Goal: Navigation & Orientation: Find specific page/section

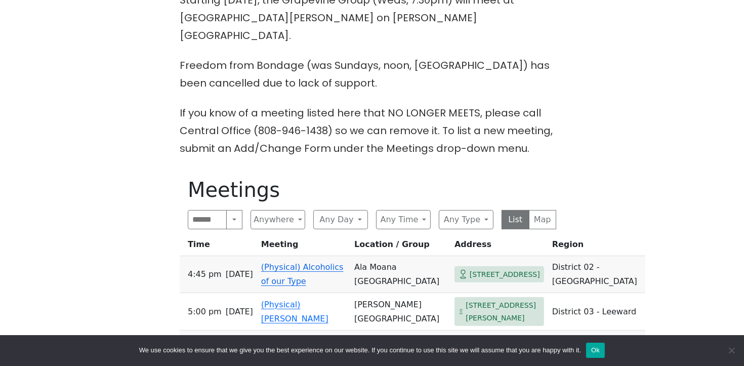
scroll to position [346, 0]
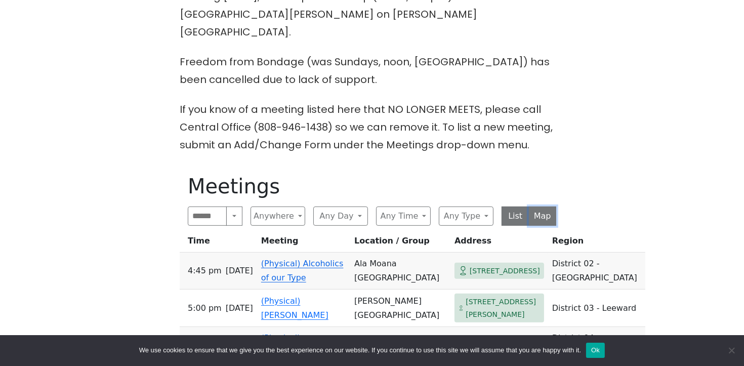
click at [538, 206] on button "Map" at bounding box center [543, 215] width 28 height 19
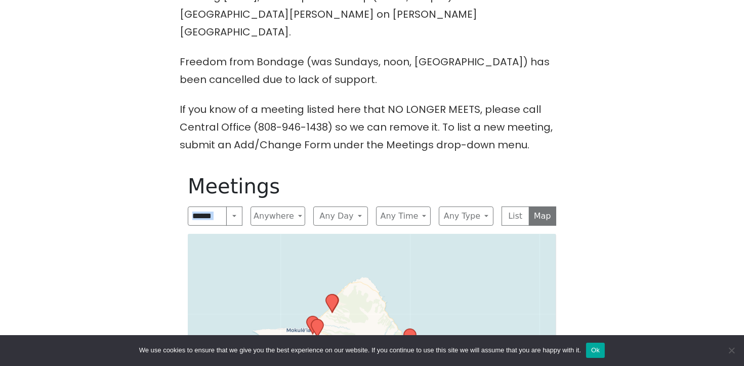
drag, startPoint x: 644, startPoint y: 232, endPoint x: 657, endPoint y: 172, distance: 61.1
click at [657, 172] on div "The Pioneer Group (Tues, 6:30, inside the Women’s Bld. at Central Union Church)…" at bounding box center [371, 241] width 669 height 603
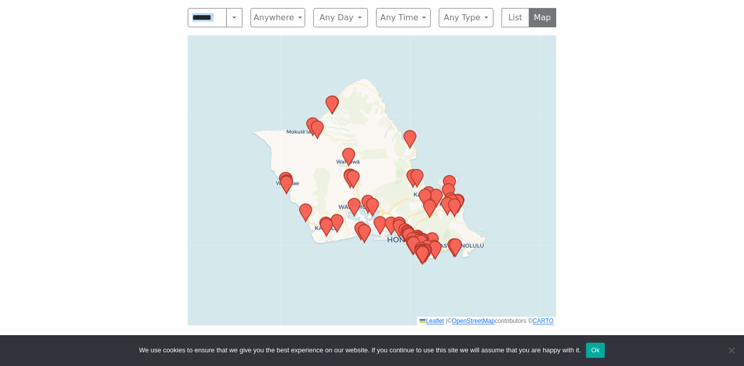
scroll to position [545, 0]
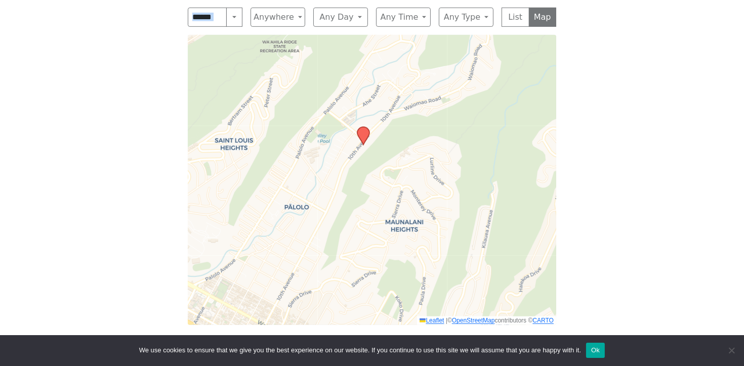
click at [360, 127] on icon at bounding box center [363, 136] width 12 height 18
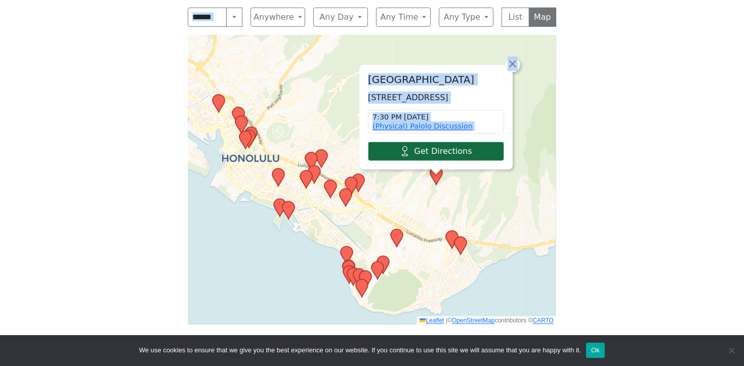
click at [459, 142] on link "Get Directions" at bounding box center [436, 151] width 136 height 19
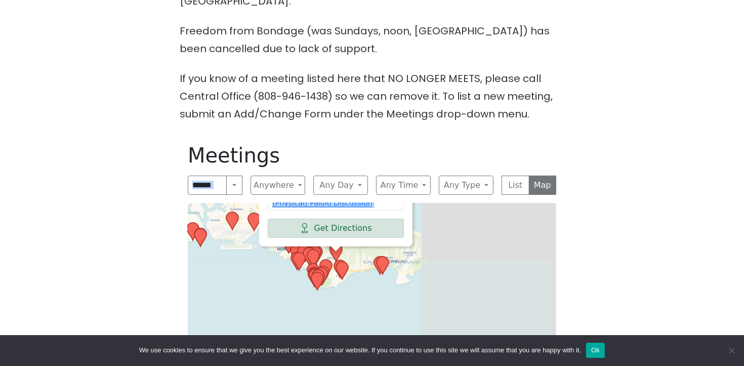
scroll to position [429, 0]
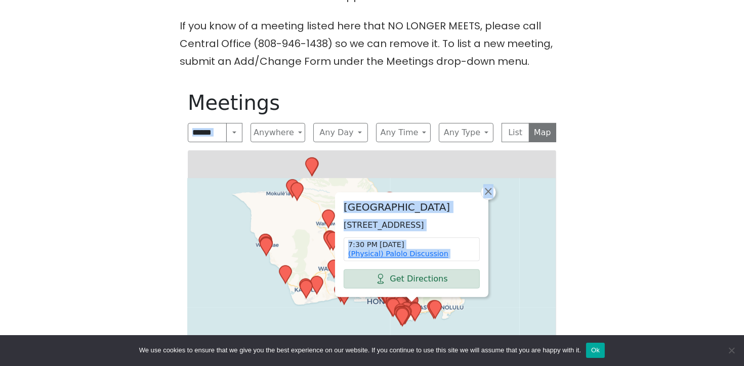
drag, startPoint x: 540, startPoint y: 237, endPoint x: 519, endPoint y: 286, distance: 53.7
click at [519, 286] on div "Palolo Elementary School 2106 10th Ave, Honolulu, HI 96816, USA 7:30 PM Monday …" at bounding box center [372, 295] width 368 height 290
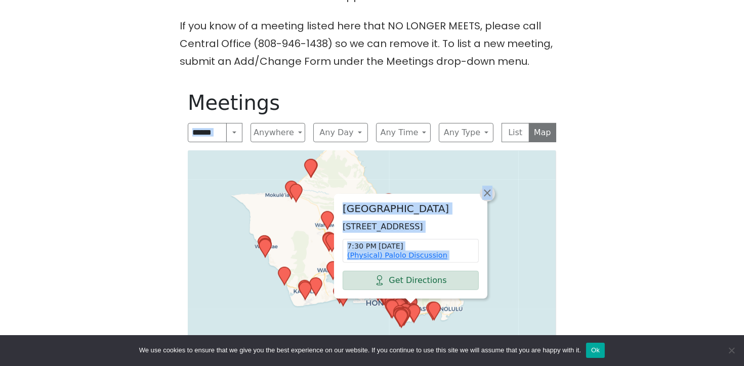
click at [486, 187] on span "×" at bounding box center [487, 193] width 10 height 12
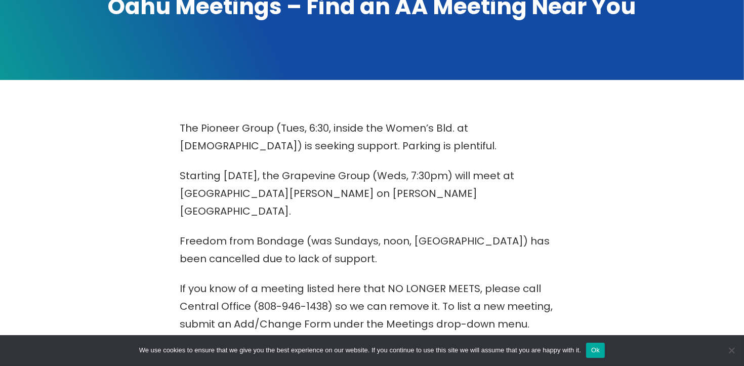
scroll to position [168, 0]
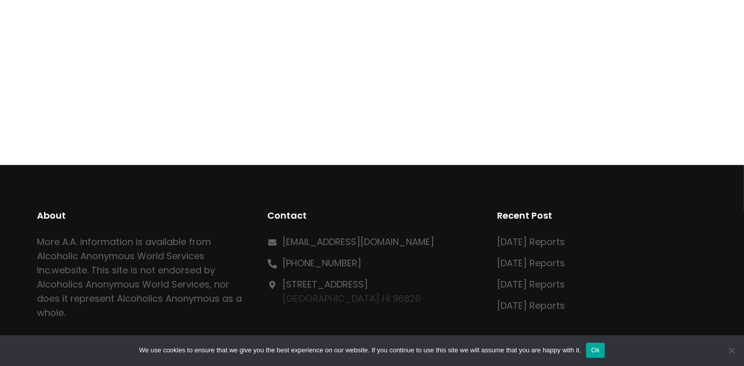
scroll to position [311, 0]
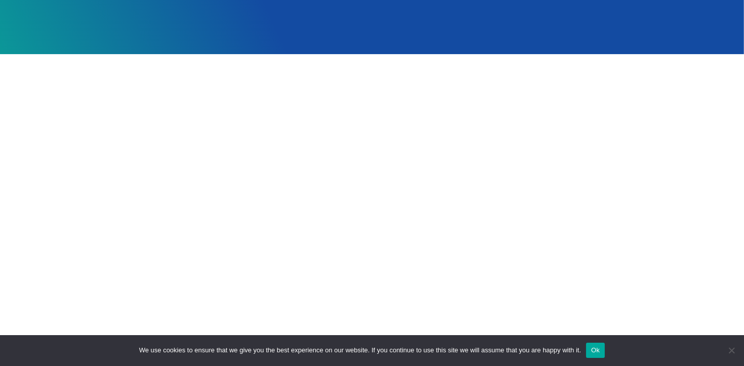
scroll to position [192, 0]
